Goal: Information Seeking & Learning: Learn about a topic

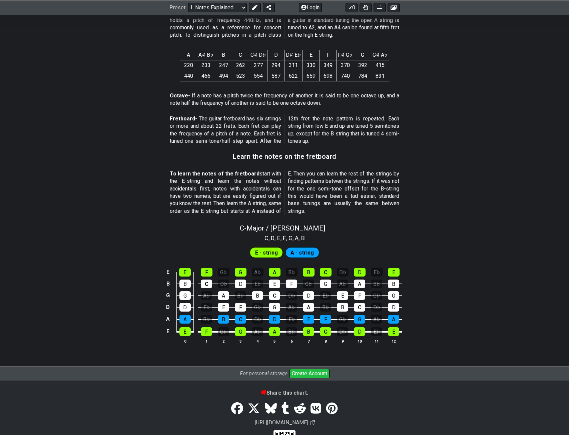
scroll to position [467, 0]
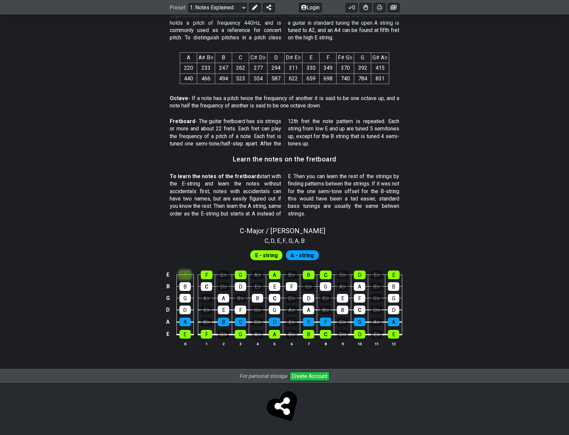
scroll to position [462, 0]
click at [186, 270] on div "E" at bounding box center [185, 274] width 12 height 9
click at [211, 273] on div "F" at bounding box center [207, 274] width 12 height 9
click at [207, 275] on div "F" at bounding box center [207, 274] width 12 height 9
click at [183, 277] on div "E" at bounding box center [185, 274] width 12 height 9
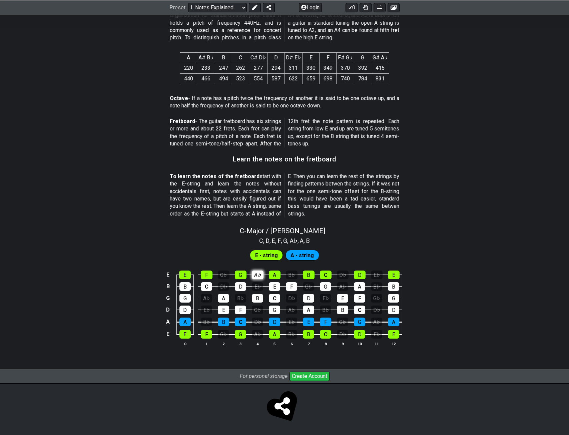
click at [255, 275] on div "A♭" at bounding box center [258, 274] width 12 height 9
click at [257, 274] on div "A♭" at bounding box center [258, 274] width 12 height 9
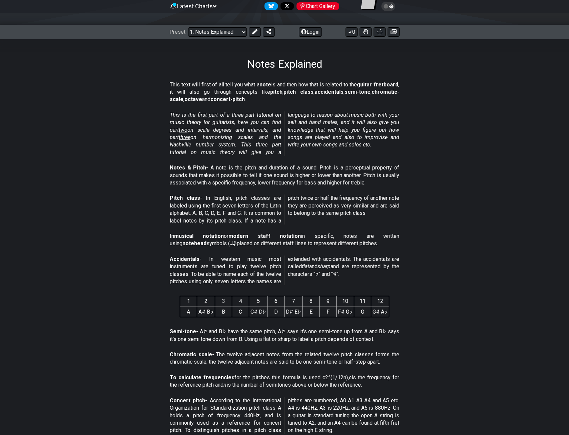
scroll to position [0, 0]
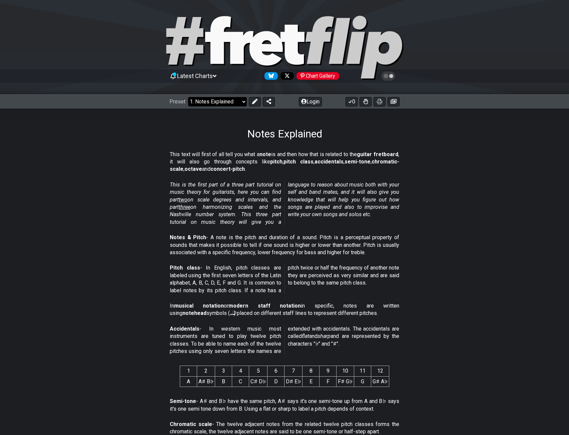
click at [236, 100] on select "Welcome to #fretflip! Initial Preset Custom Preset Minor Pentatonic Major Penta…" at bounding box center [217, 101] width 59 height 9
click at [98, 216] on section "This is the first part of a three part tutorial on music theory for guitarists,…" at bounding box center [284, 204] width 569 height 53
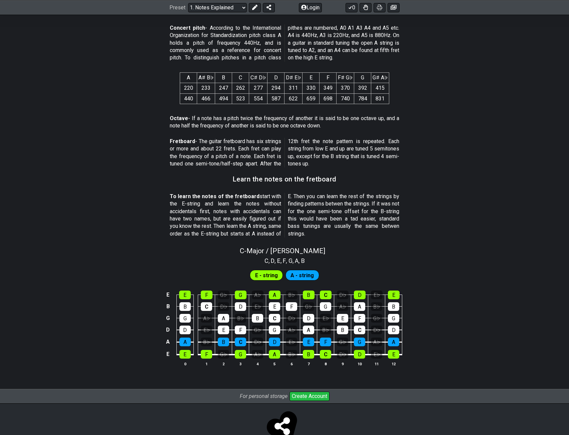
scroll to position [462, 0]
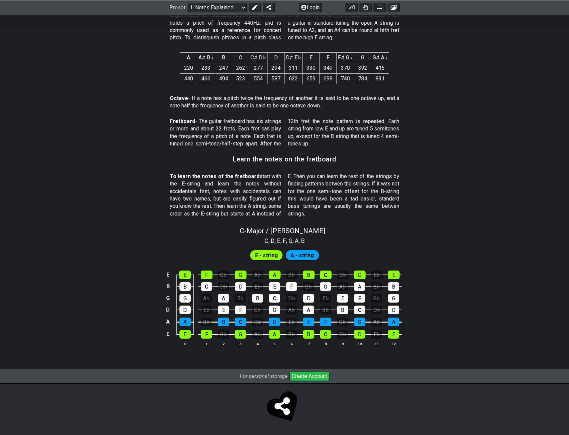
click at [303, 259] on span "A - string" at bounding box center [301, 255] width 23 height 10
drag, startPoint x: 303, startPoint y: 257, endPoint x: 294, endPoint y: 258, distance: 8.8
click at [302, 257] on span "A - string" at bounding box center [301, 255] width 23 height 10
click at [260, 258] on span "E - string" at bounding box center [266, 255] width 23 height 10
click at [185, 286] on div "B" at bounding box center [184, 286] width 11 height 9
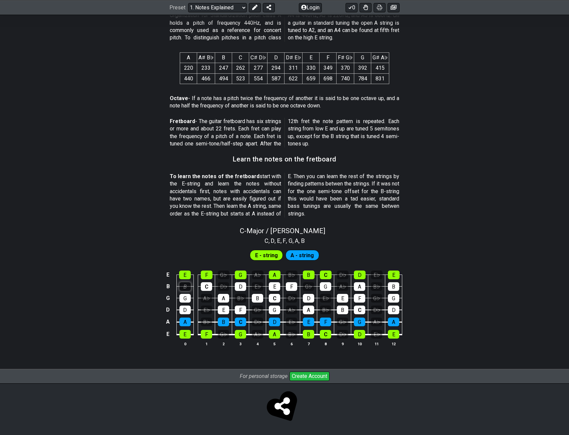
click at [185, 289] on div "B" at bounding box center [184, 286] width 11 height 9
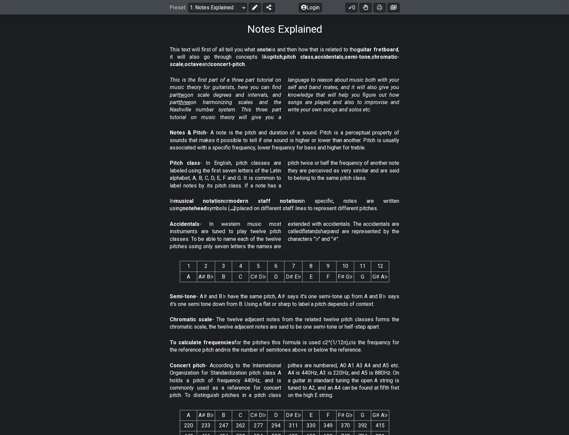
scroll to position [0, 0]
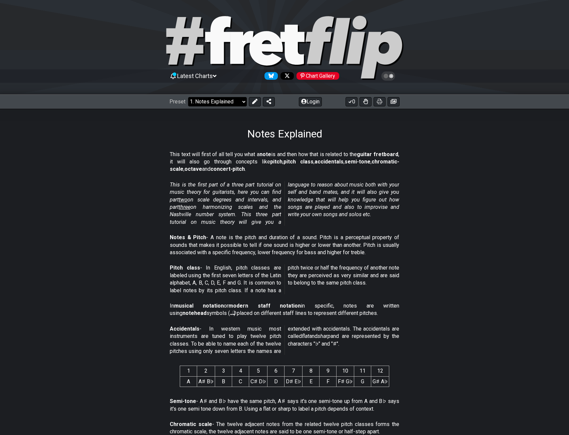
click at [216, 103] on select "Welcome to #fretflip! Initial Preset Custom Preset Minor Pentatonic Major Penta…" at bounding box center [217, 101] width 59 height 9
click at [188, 97] on select "Welcome to #fretflip! Initial Preset Custom Preset Minor Pentatonic Major Penta…" at bounding box center [217, 101] width 59 height 9
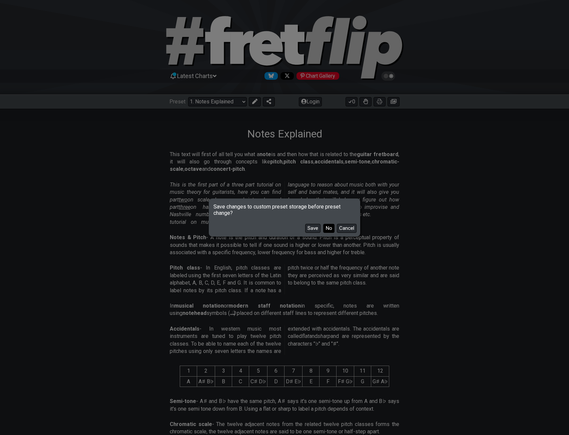
click at [325, 228] on button "No" at bounding box center [328, 228] width 11 height 9
select select "/welcome"
select select "C"
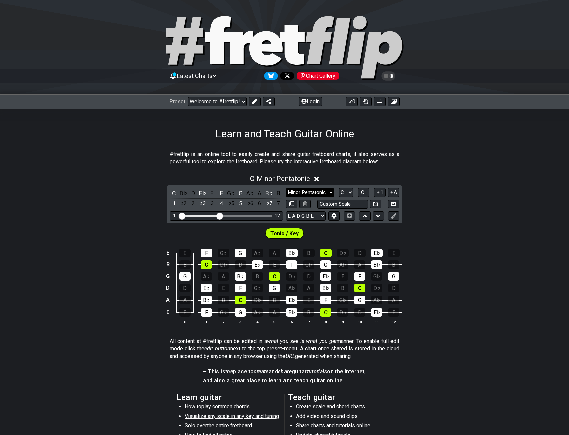
click at [310, 194] on select "Minor Pentatonic Click to edit Minor Pentatonic Major Pentatonic Minor Blues Ma…" at bounding box center [310, 192] width 48 height 9
click at [48, 179] on div "C - Minor Pentatonic" at bounding box center [284, 177] width 569 height 12
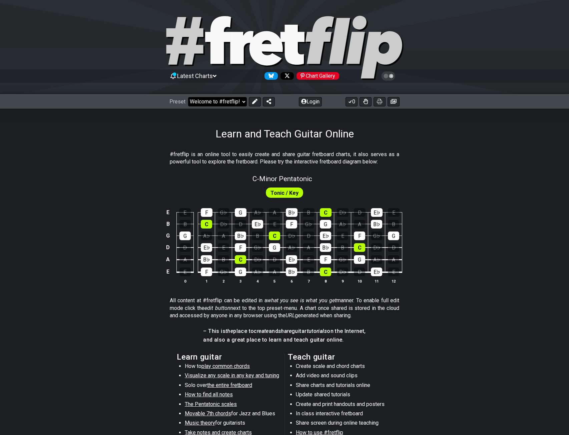
click at [206, 100] on select "Welcome to #fretflip! Initial Preset Custom Preset Minor Pentatonic Major Penta…" at bounding box center [217, 101] width 59 height 9
click at [116, 140] on div "#fretflip is an online tool to easily create and share guitar fretboard charts,…" at bounding box center [284, 319] width 569 height 358
click at [280, 191] on span "Tonic / Key" at bounding box center [284, 193] width 28 height 10
drag, startPoint x: 203, startPoint y: 212, endPoint x: 205, endPoint y: 222, distance: 10.6
click at [203, 212] on div "F" at bounding box center [207, 212] width 12 height 9
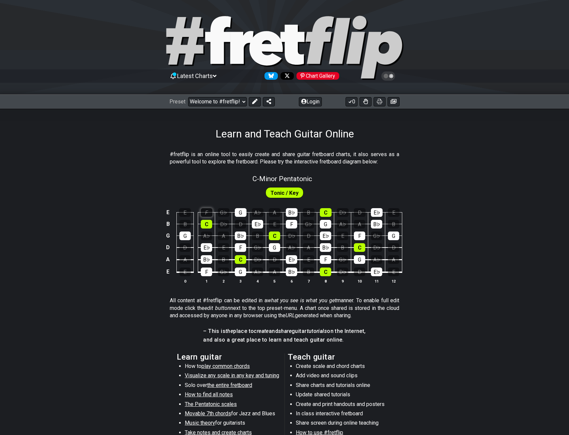
click at [209, 210] on div "F" at bounding box center [207, 212] width 12 height 9
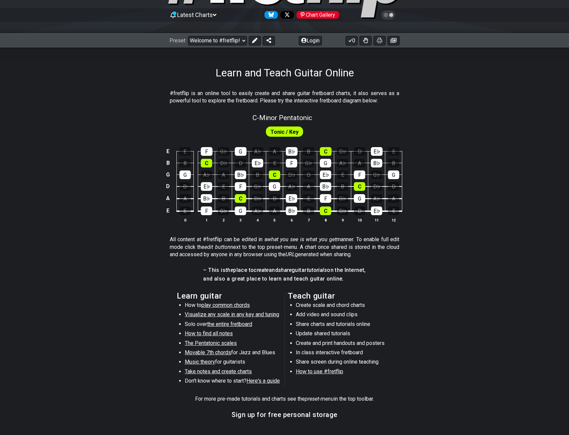
scroll to position [67, 0]
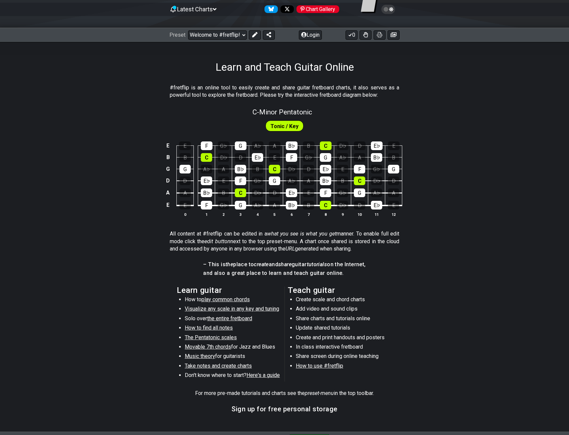
click at [214, 298] on span "play common chords" at bounding box center [225, 299] width 48 height 6
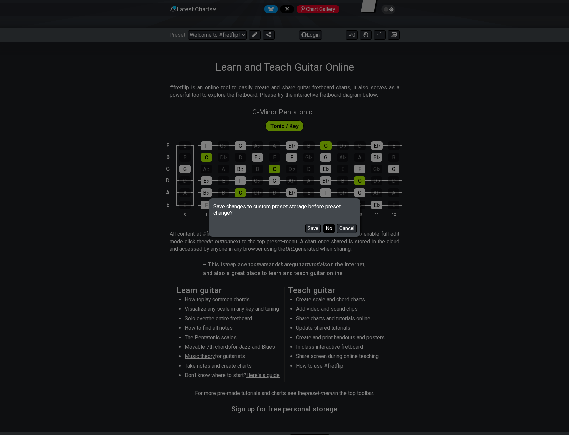
click at [330, 229] on button "No" at bounding box center [328, 228] width 11 height 9
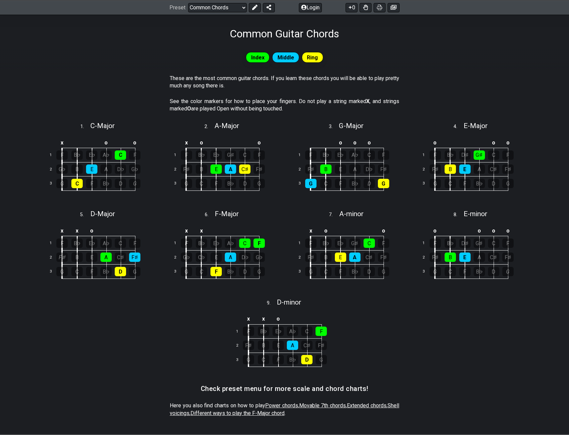
scroll to position [167, 0]
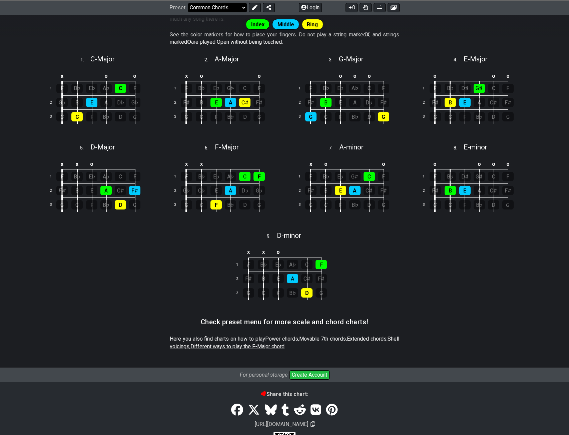
click at [239, 6] on select "Welcome to #fretflip! Initial Preset Custom Preset Minor Pentatonic Major Penta…" at bounding box center [217, 7] width 59 height 9
click at [188, 12] on select "Welcome to #fretflip! Initial Preset Custom Preset Minor Pentatonic Major Penta…" at bounding box center [217, 7] width 59 height 9
select select "/power-chords"
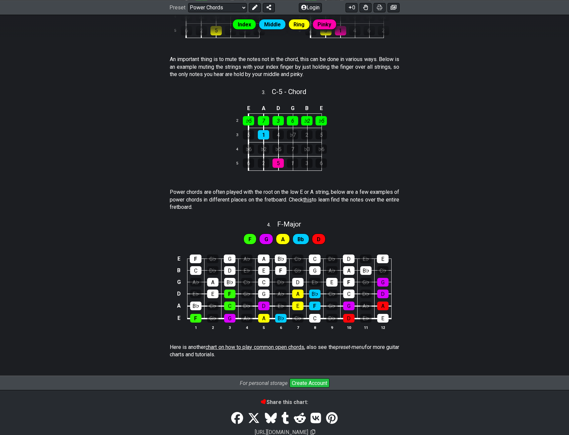
scroll to position [105, 0]
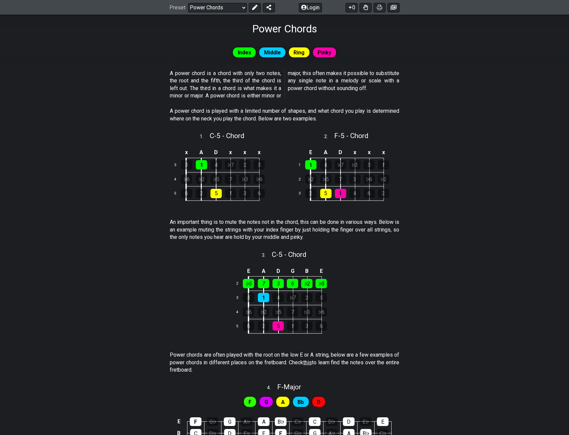
drag, startPoint x: 111, startPoint y: 105, endPoint x: 118, endPoint y: 56, distance: 49.5
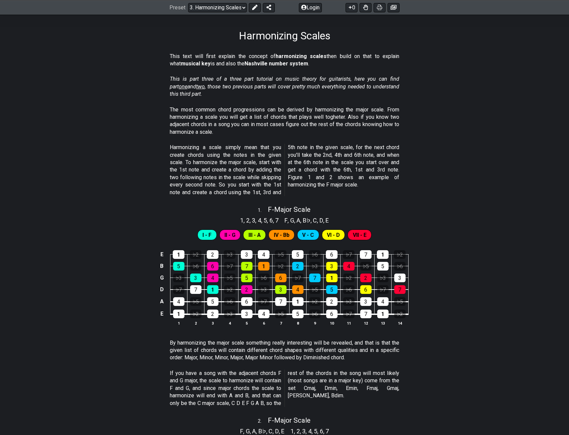
scroll to position [100, 0]
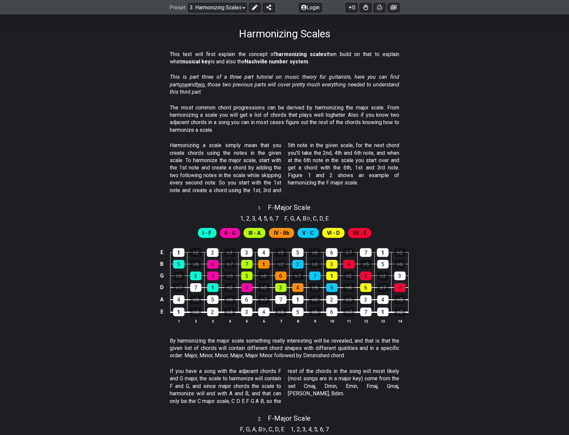
click at [206, 234] on span "I - F" at bounding box center [206, 233] width 9 height 10
